Goal: Information Seeking & Learning: Learn about a topic

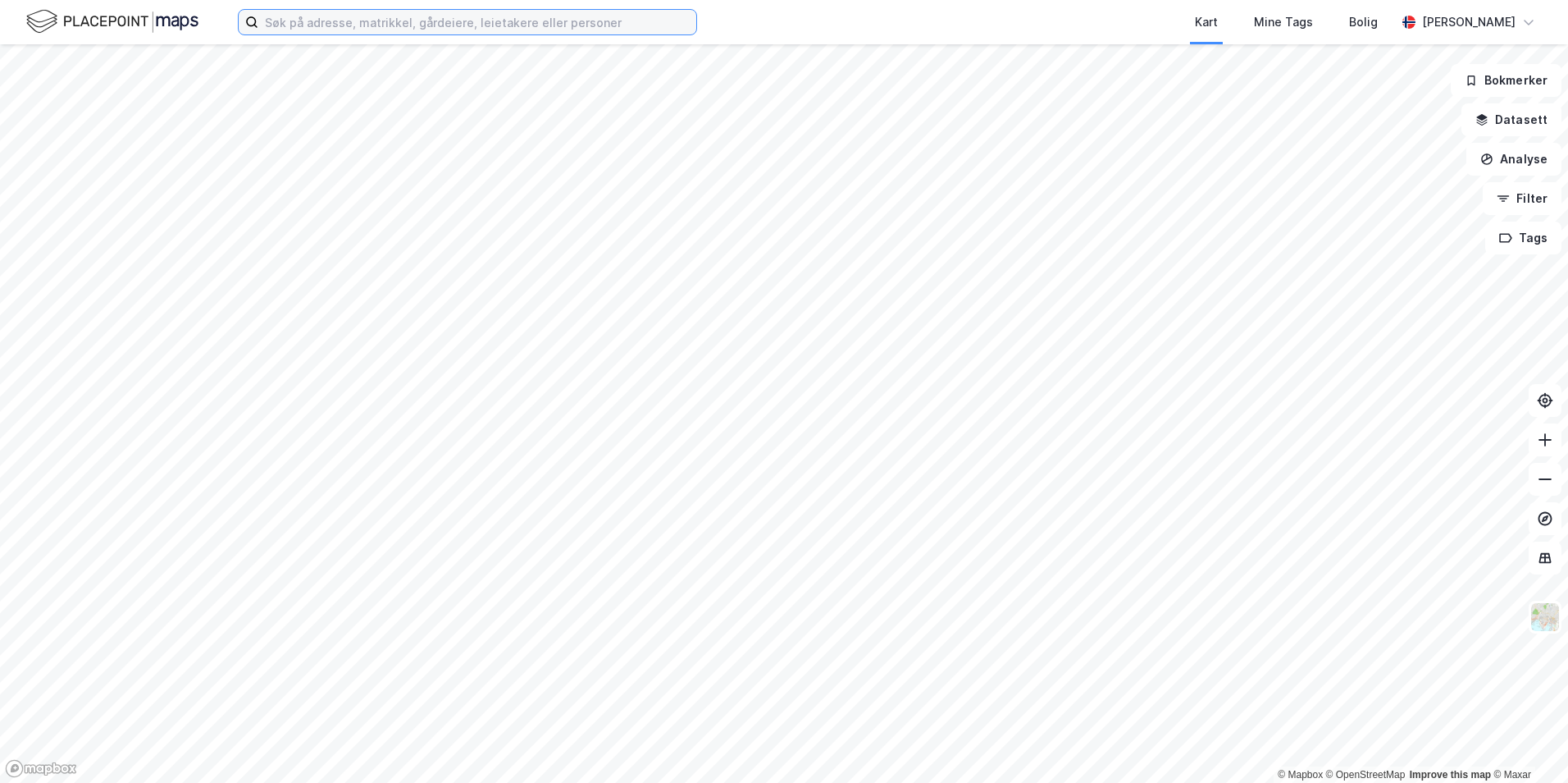
click at [319, 31] on input at bounding box center [477, 22] width 438 height 25
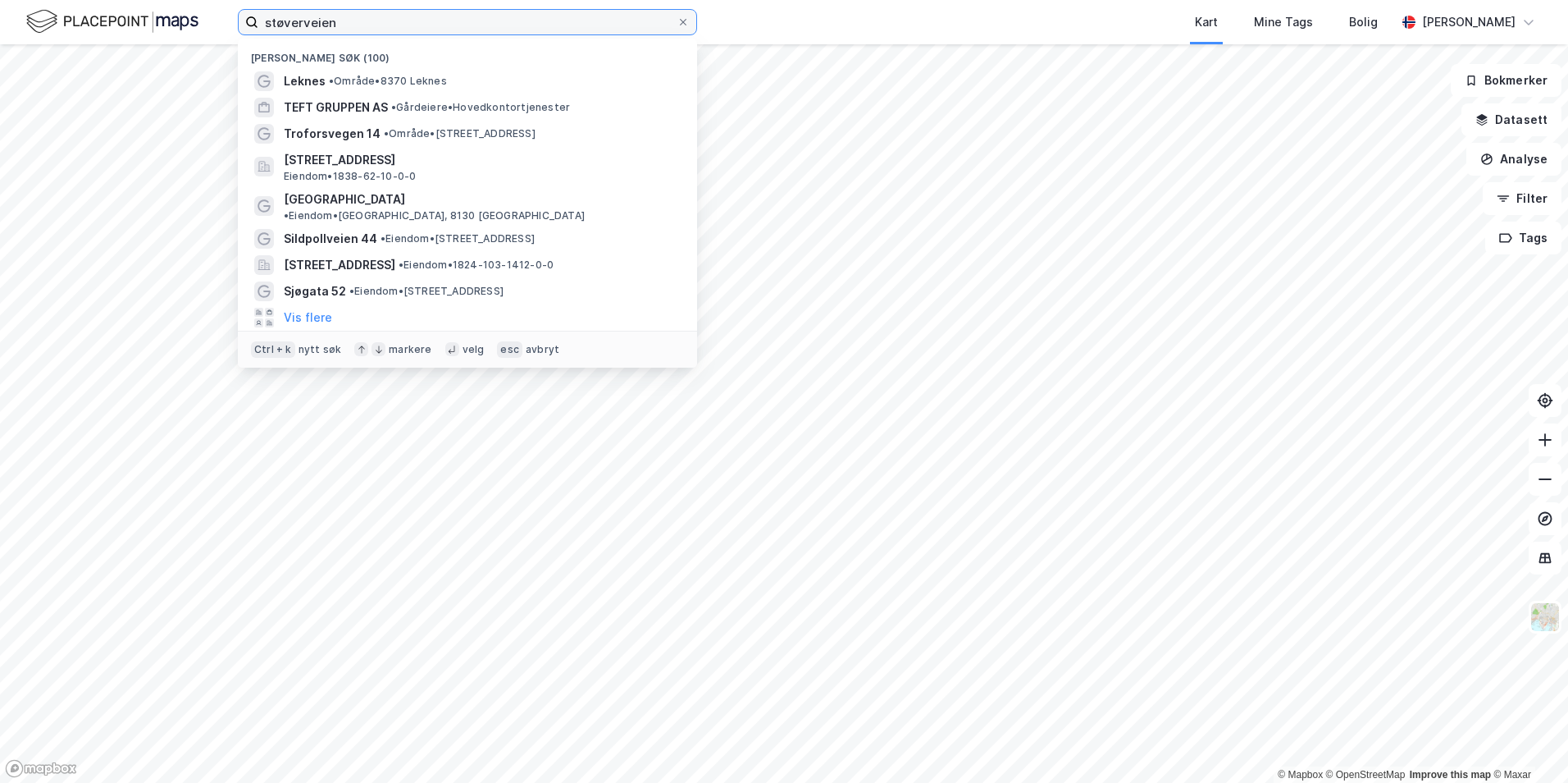
type input "støverveien"
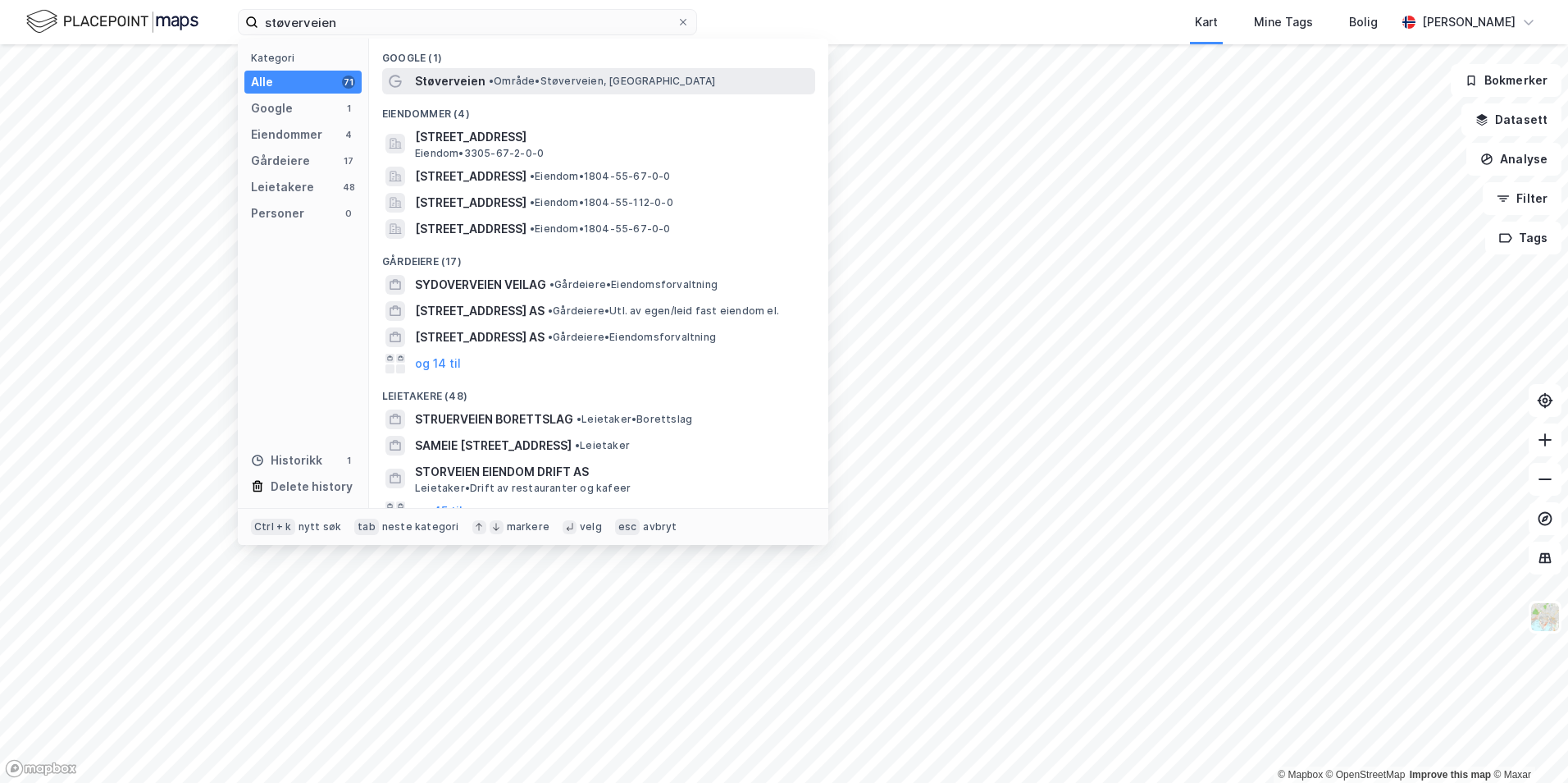
click at [461, 82] on span "Støverveien" at bounding box center [450, 81] width 70 height 20
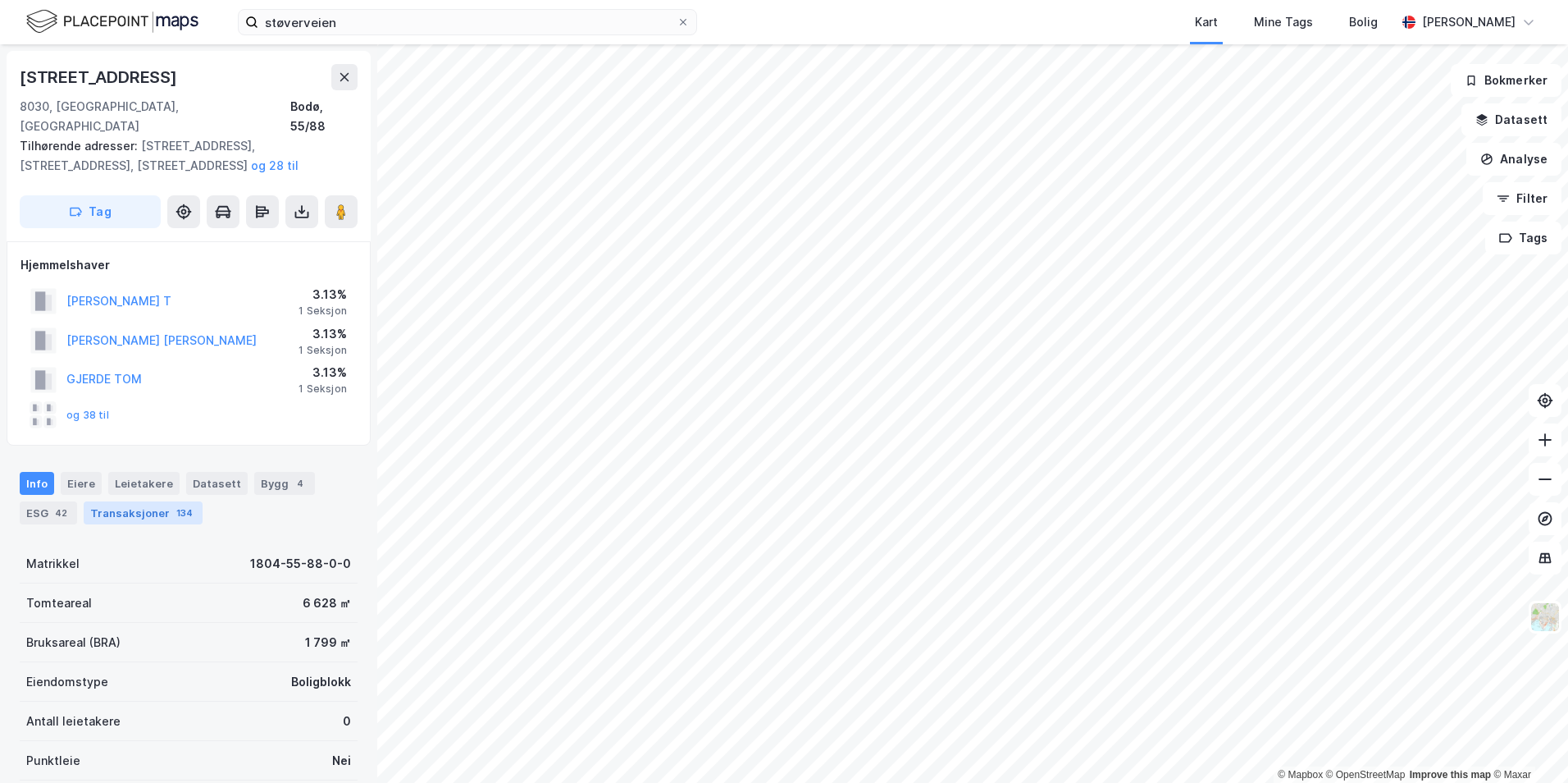
click at [146, 502] on div "Transaksjoner 134" at bounding box center [143, 512] width 119 height 23
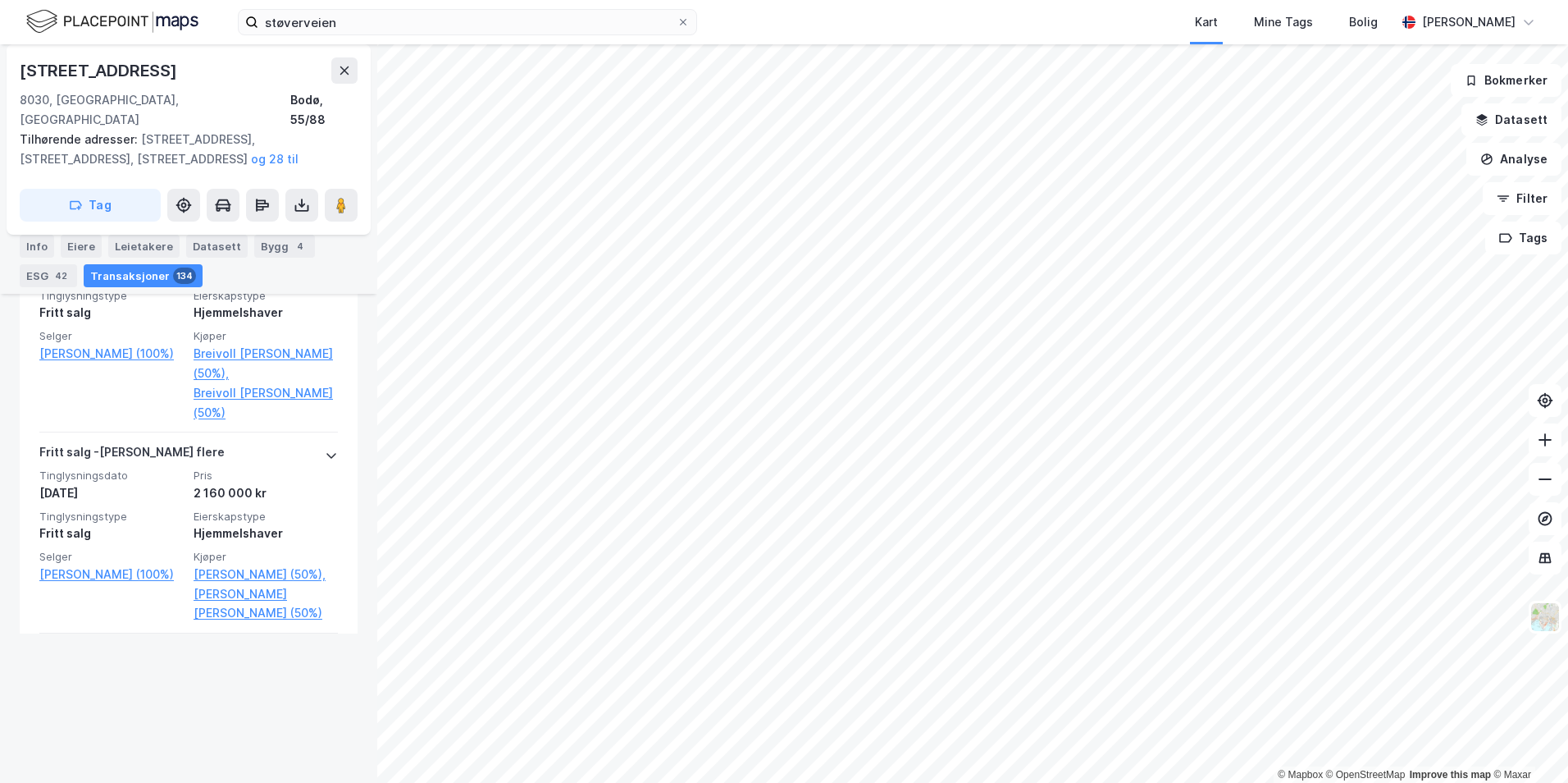
scroll to position [6204, 0]
